Goal: Task Accomplishment & Management: Complete application form

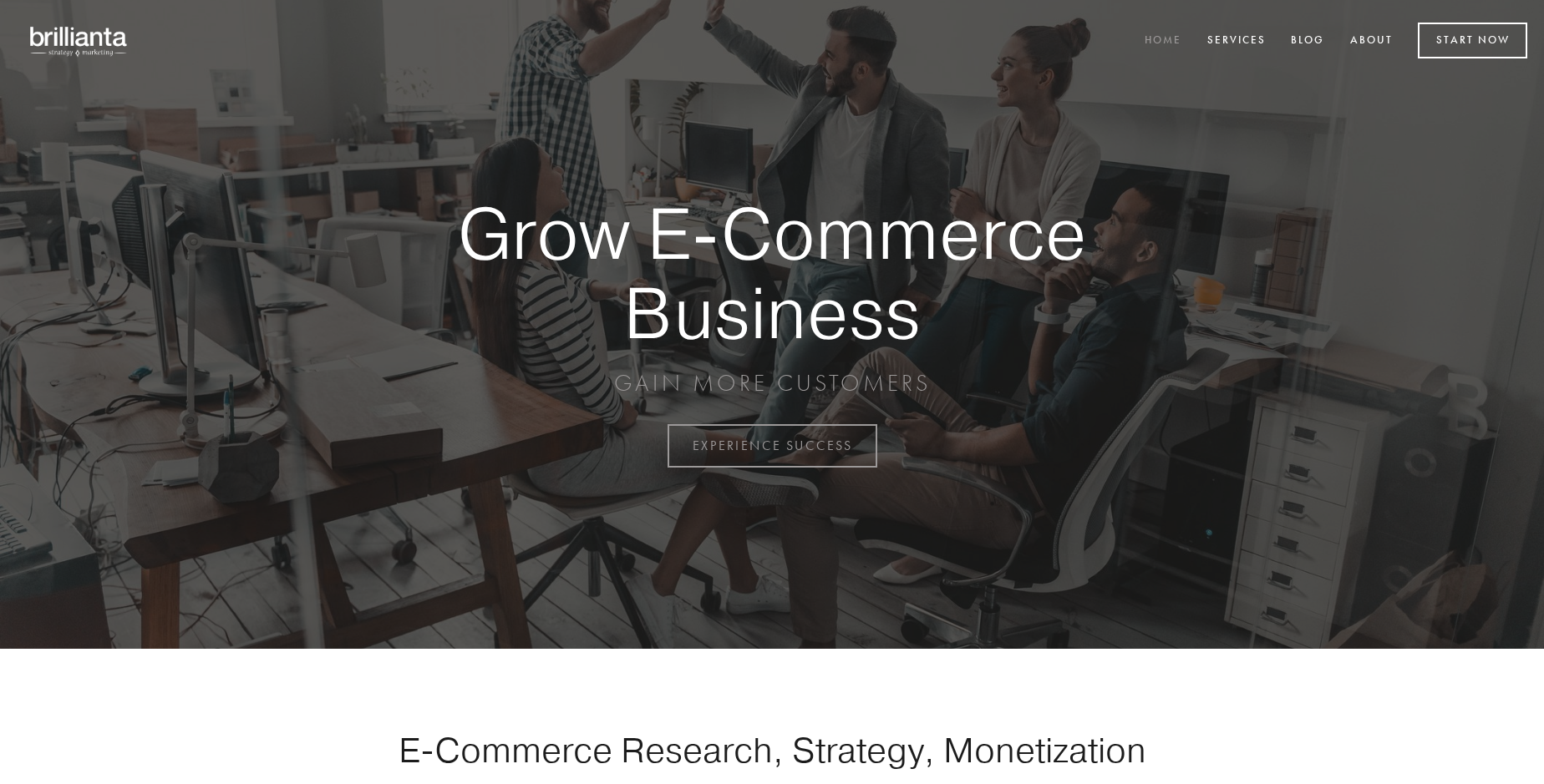
scroll to position [4379, 0]
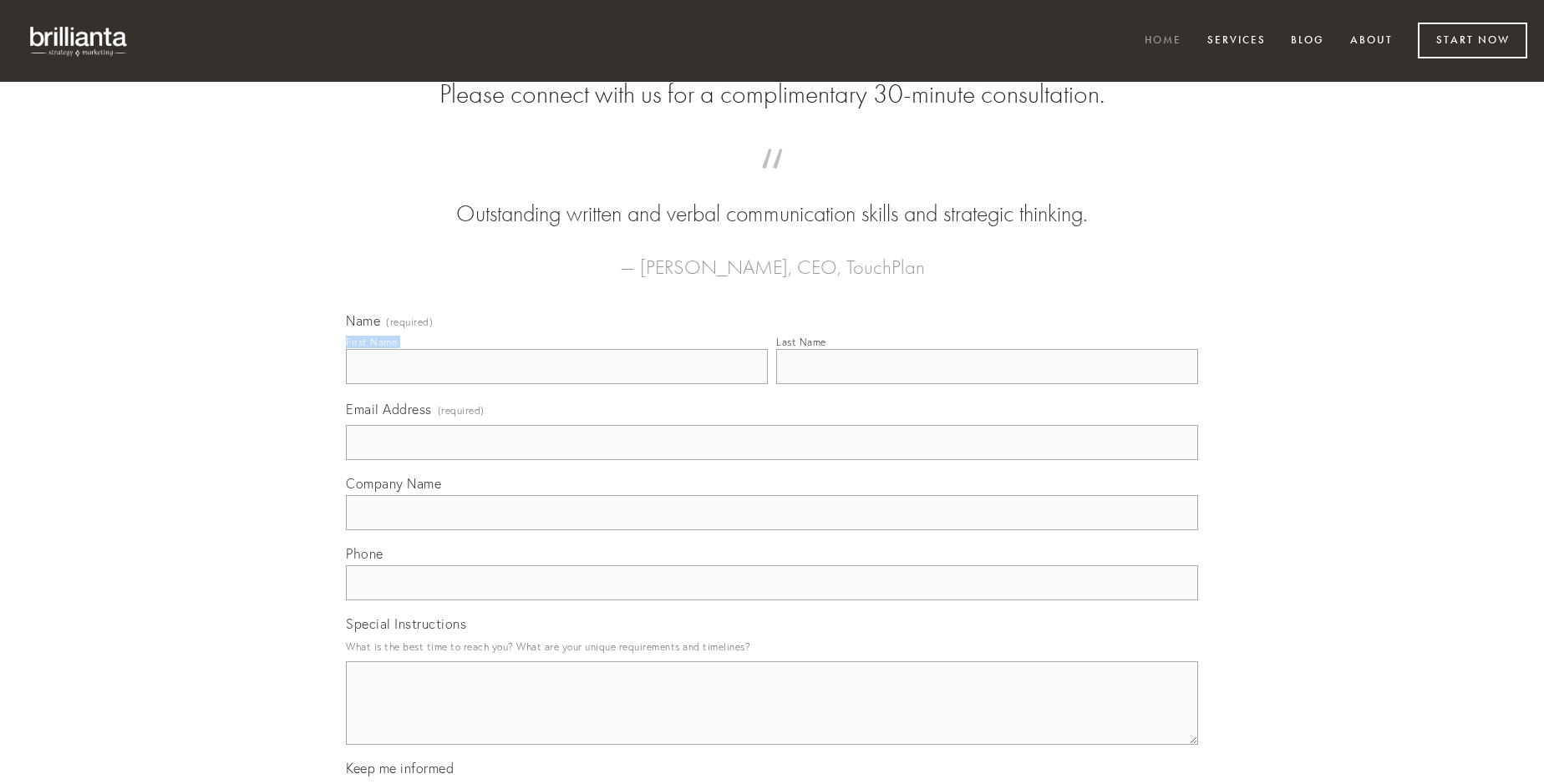
type input "[PERSON_NAME] MD"
click at [987, 384] on input "Last Name" at bounding box center [987, 367] width 422 height 35
type input "[PERSON_NAME] MD"
click at [772, 461] on input "Email Address (required)" at bounding box center [772, 442] width 852 height 35
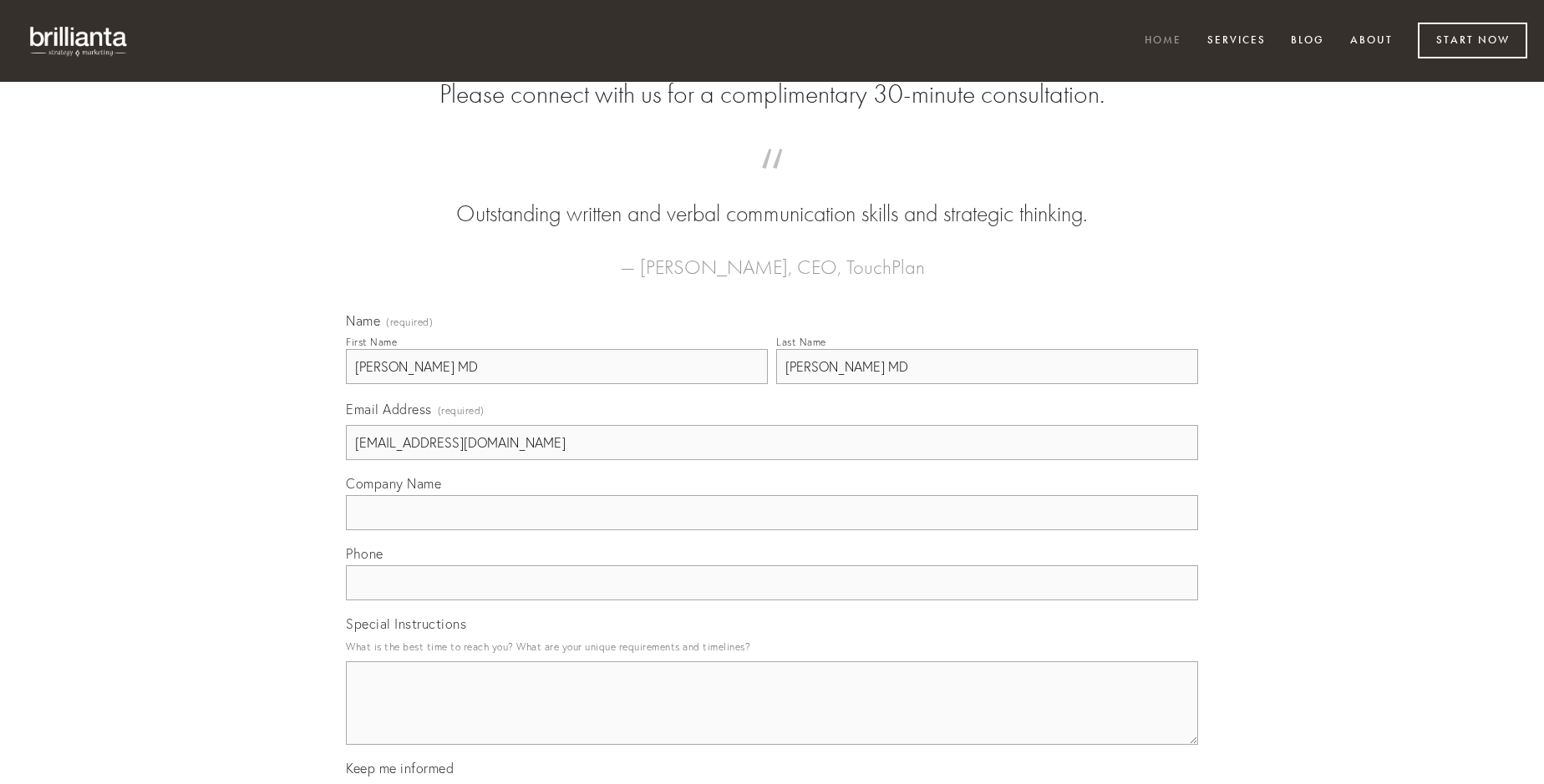
type input "[EMAIL_ADDRESS][DOMAIN_NAME]"
click at [772, 530] on input "Company Name" at bounding box center [772, 513] width 852 height 35
type input "non"
click at [772, 601] on input "text" at bounding box center [772, 583] width 852 height 35
click at [772, 719] on textarea "Special Instructions" at bounding box center [772, 703] width 852 height 83
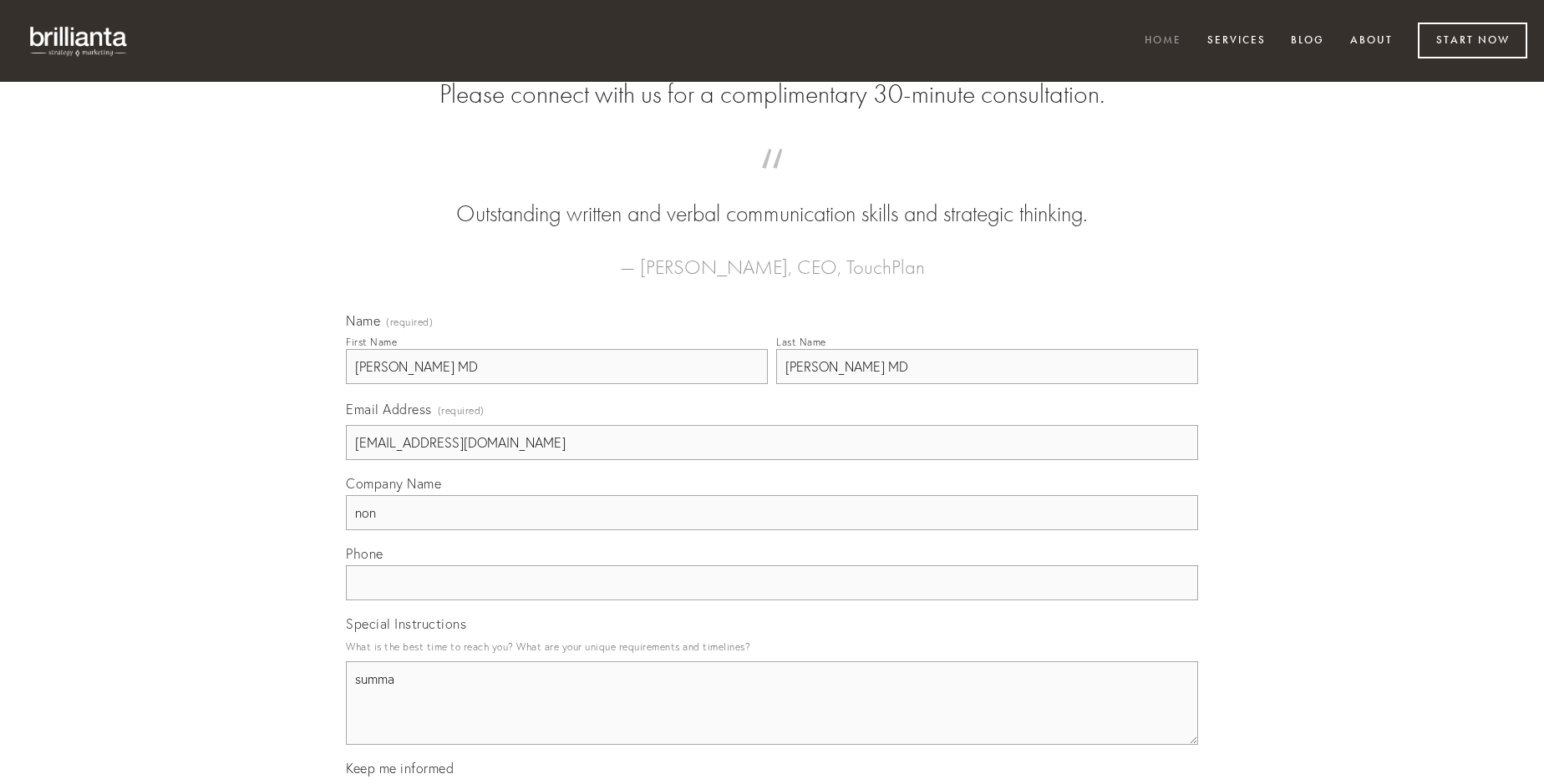
type textarea "summa"
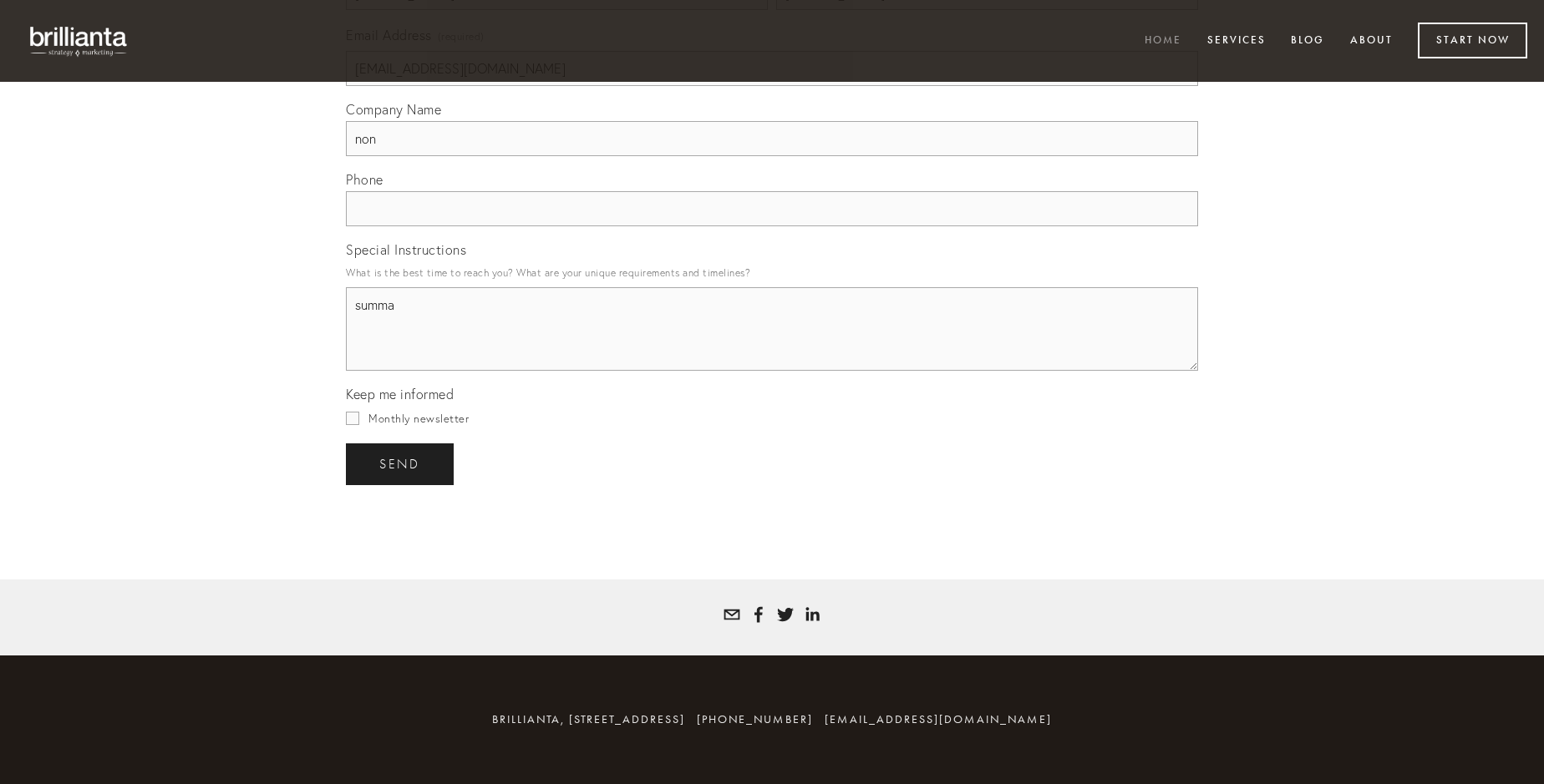
click at [401, 463] on span "send" at bounding box center [399, 464] width 41 height 15
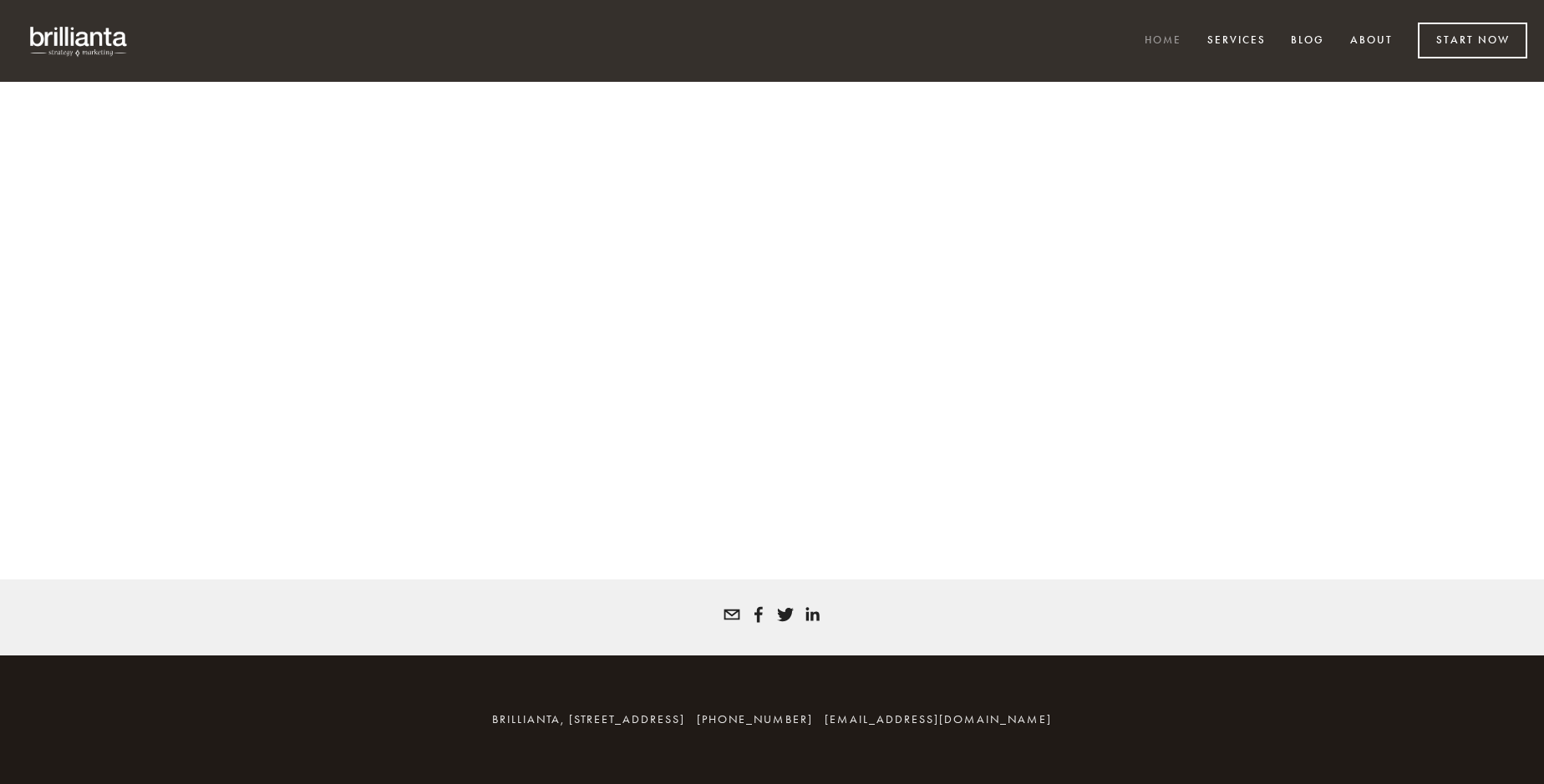
scroll to position [4356, 0]
